Goal: Download file/media

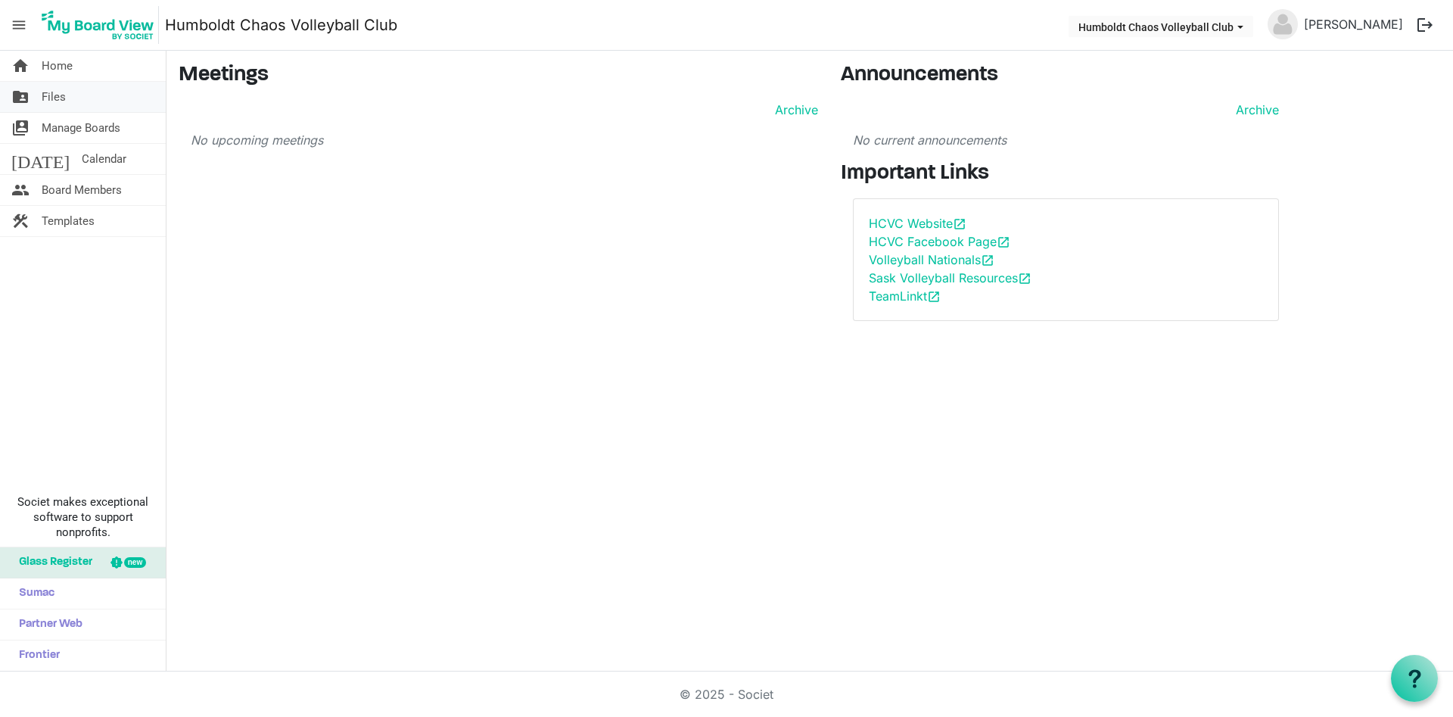
click at [45, 95] on span "Files" at bounding box center [54, 97] width 24 height 30
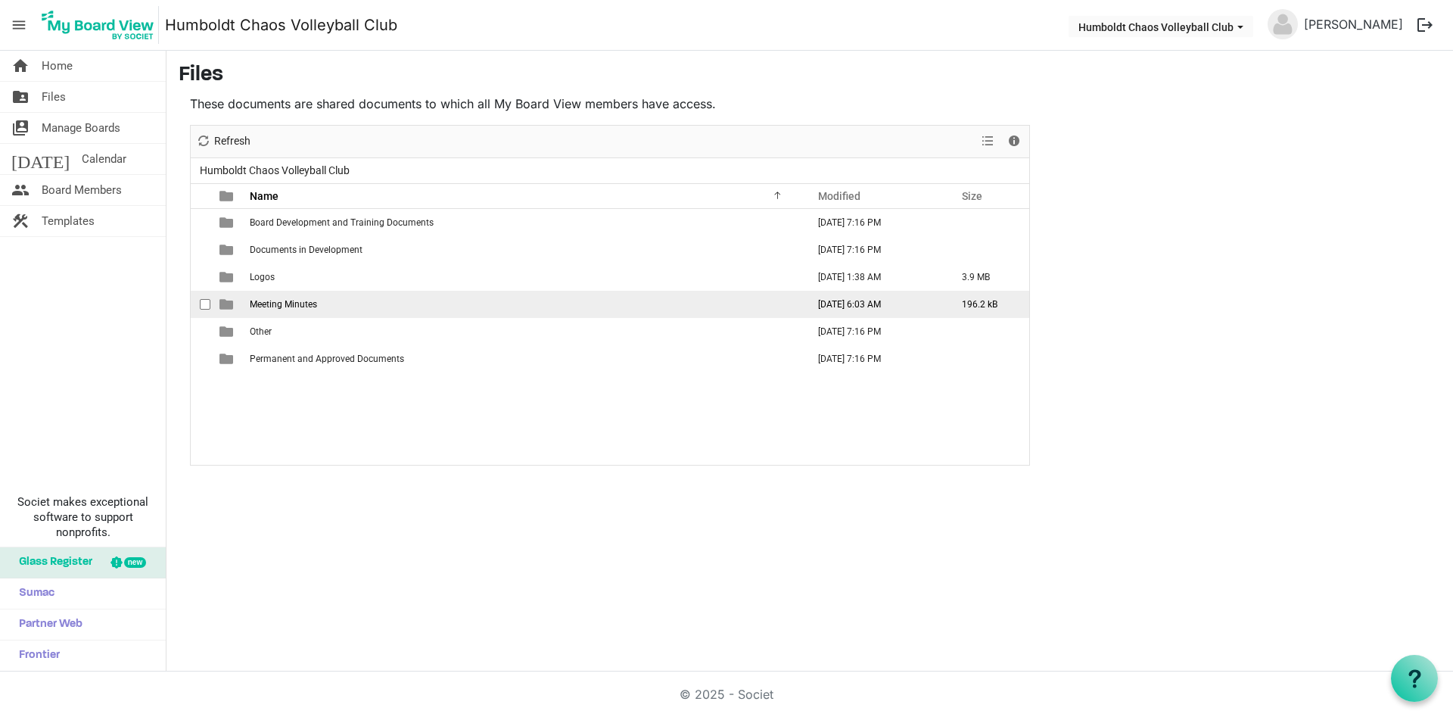
click at [332, 301] on td "Meeting Minutes" at bounding box center [523, 304] width 557 height 27
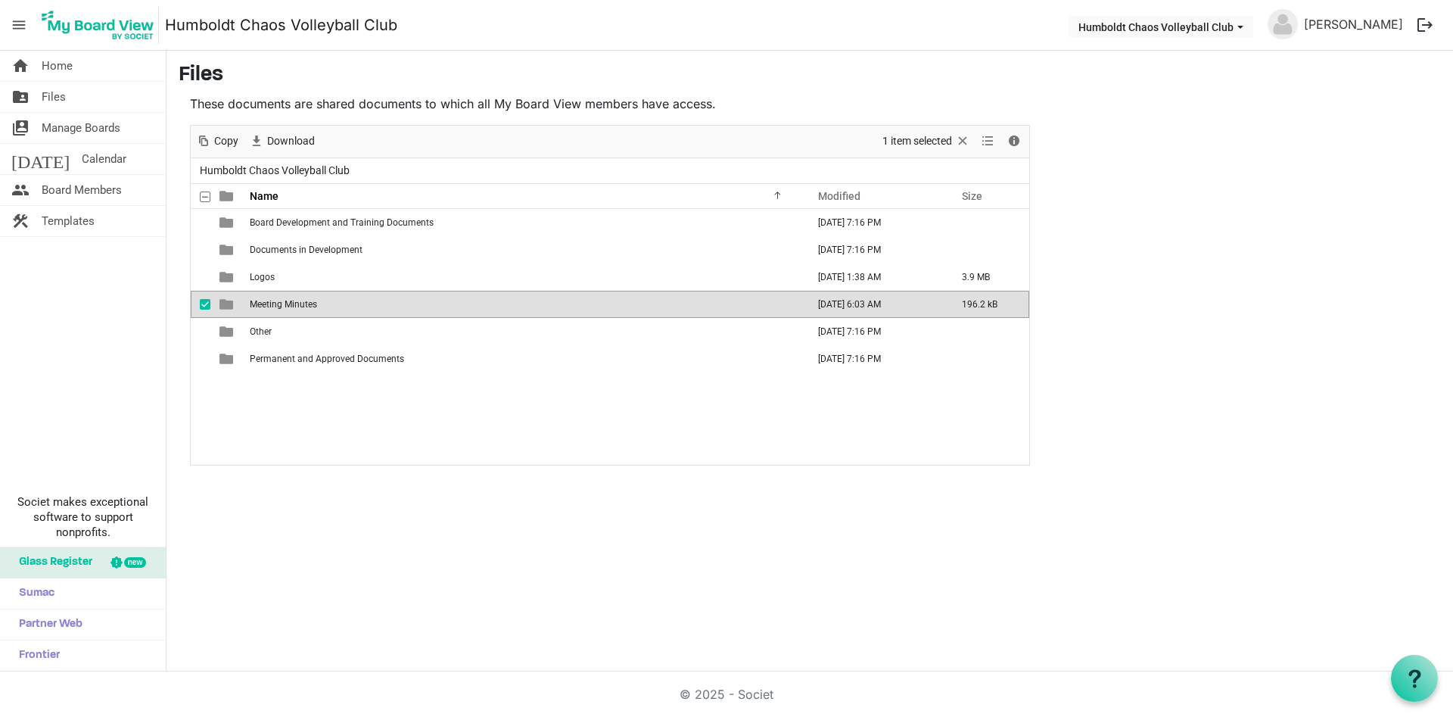
click at [279, 301] on span "Meeting Minutes" at bounding box center [283, 304] width 67 height 11
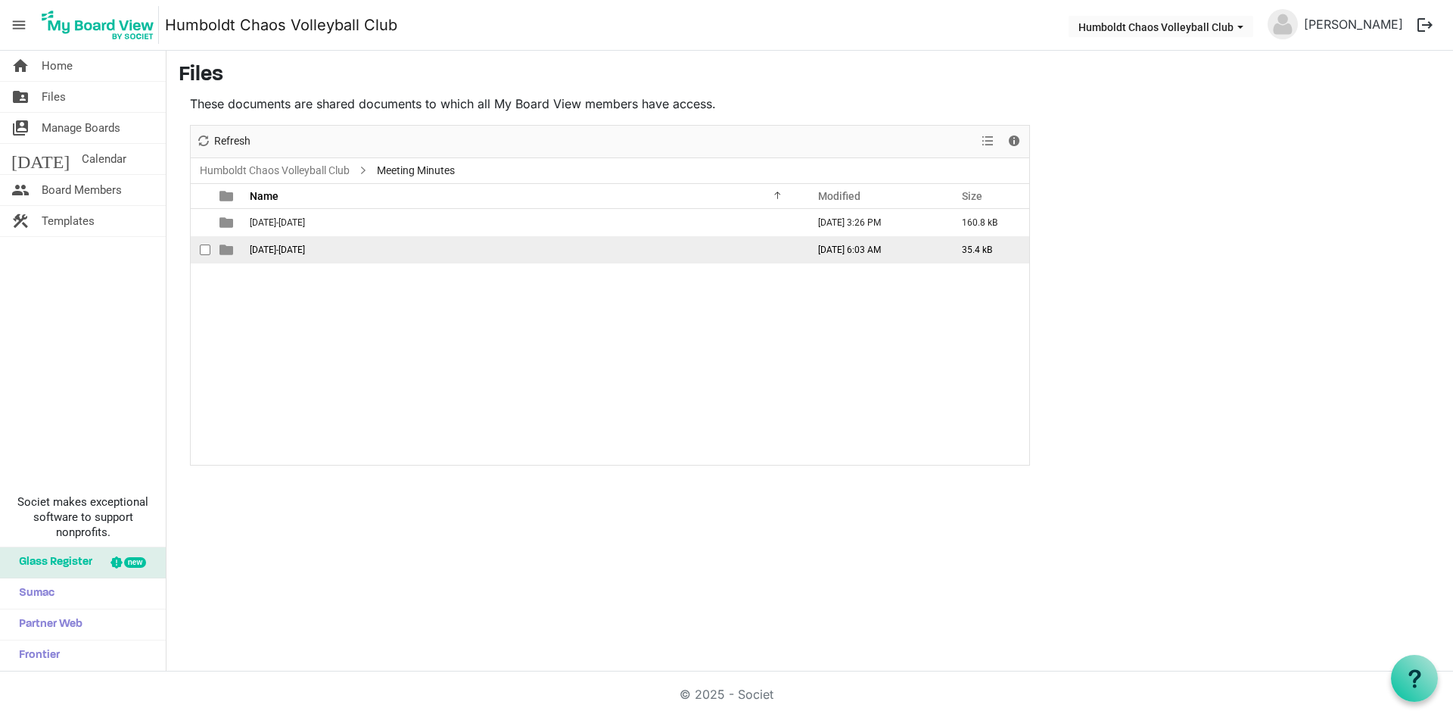
click at [278, 248] on span "[DATE]-[DATE]" at bounding box center [277, 249] width 55 height 11
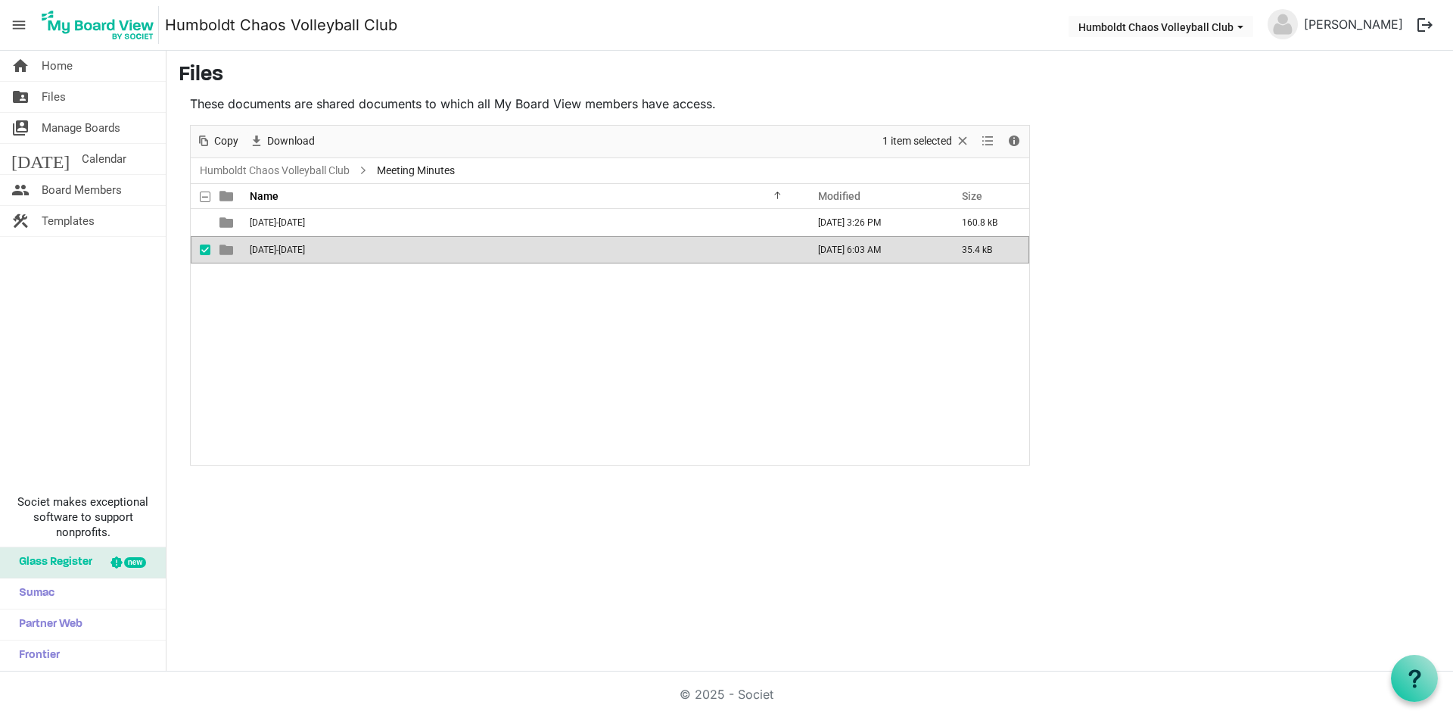
click at [278, 248] on span "[DATE]-[DATE]" at bounding box center [277, 249] width 55 height 11
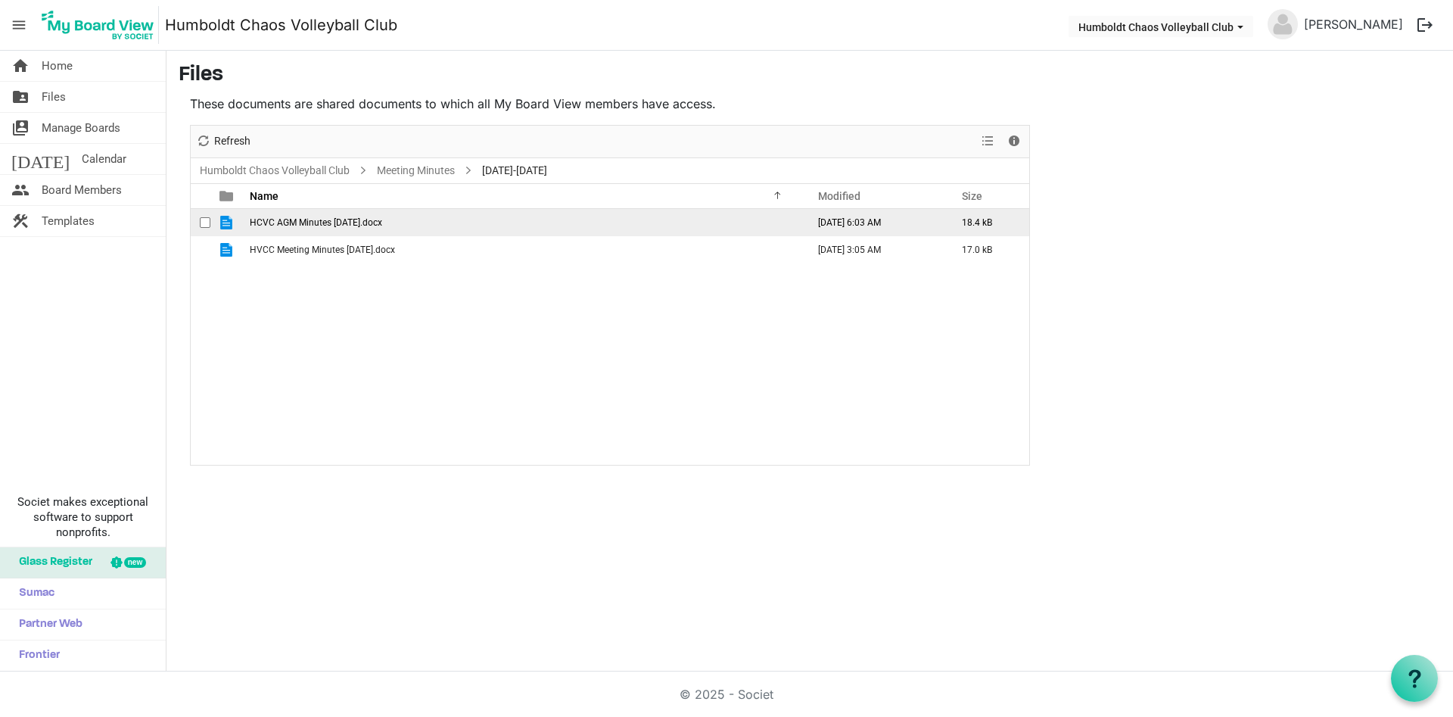
click at [347, 223] on span "HCVC AGM Minutes [DATE].docx" at bounding box center [316, 222] width 132 height 11
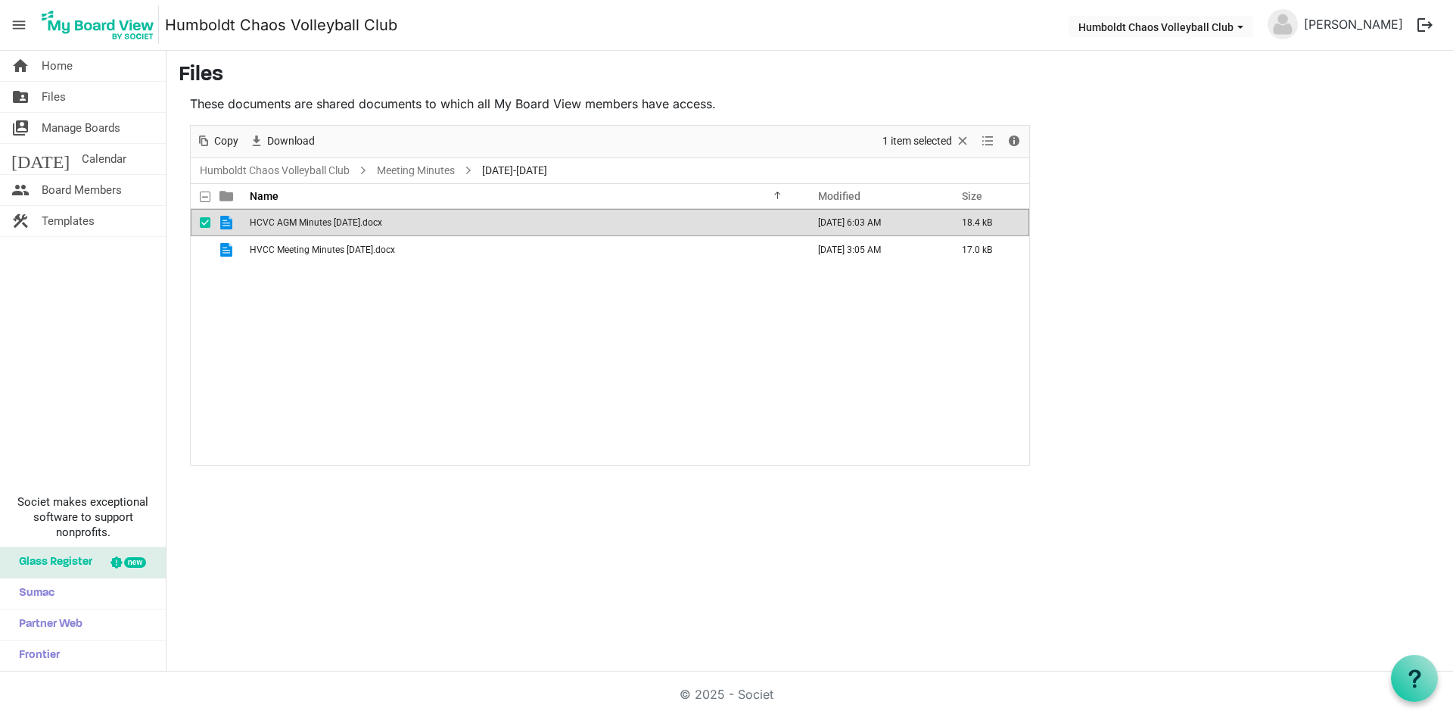
click at [347, 223] on span "HCVC AGM Minutes [DATE].docx" at bounding box center [316, 222] width 132 height 11
